Goal: Use online tool/utility: Utilize a website feature to perform a specific function

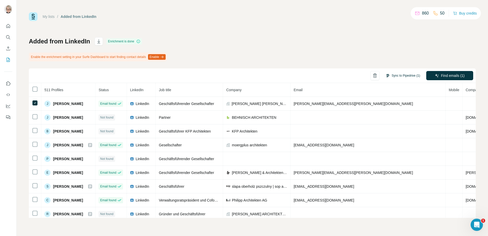
click at [405, 74] on button "Sync to Pipedrive (1)" at bounding box center [403, 76] width 42 height 8
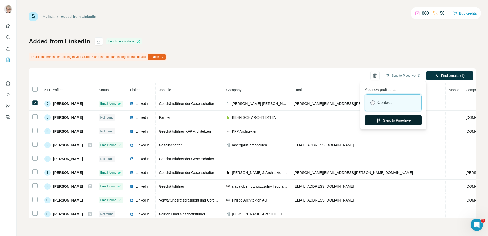
click at [396, 121] on button "Sync to Pipedrive" at bounding box center [393, 120] width 57 height 10
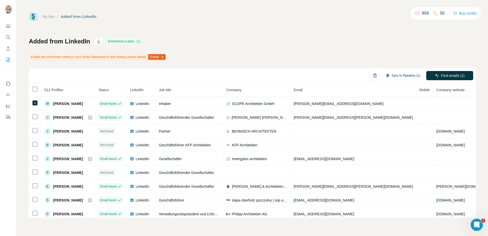
click at [403, 75] on button "Sync to Pipedrive (1)" at bounding box center [403, 76] width 42 height 8
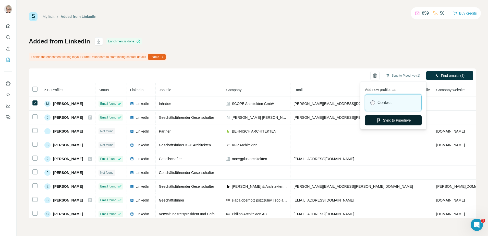
click at [392, 120] on button "Sync to Pipedrive" at bounding box center [393, 120] width 57 height 10
